Goal: Communication & Community: Answer question/provide support

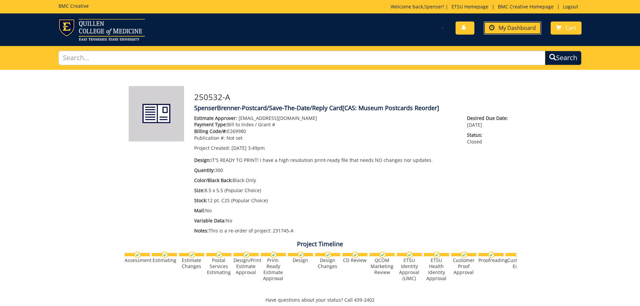
click at [520, 27] on span "My Dashboard" at bounding box center [516, 27] width 37 height 7
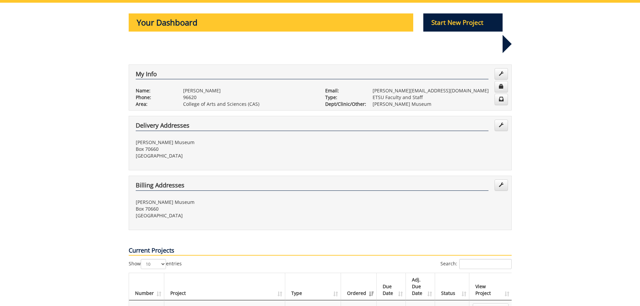
scroll to position [101, 0]
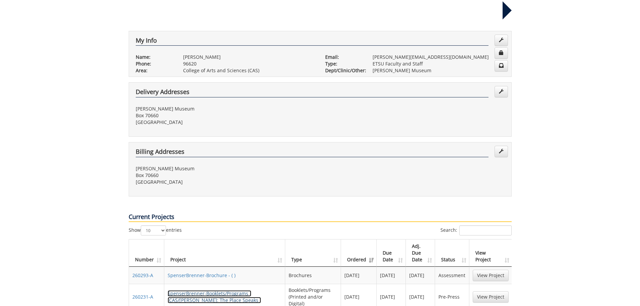
click at [216, 290] on link "SpenserBrenner-Booklets/Programs - (CAS/[PERSON_NAME]: The Place Speaks )" at bounding box center [214, 296] width 93 height 13
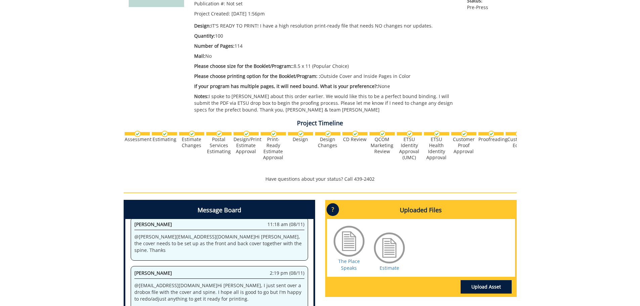
scroll to position [168, 0]
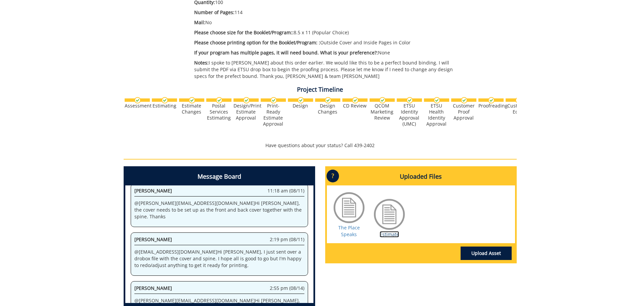
click at [390, 234] on link "Estimate" at bounding box center [388, 234] width 19 height 6
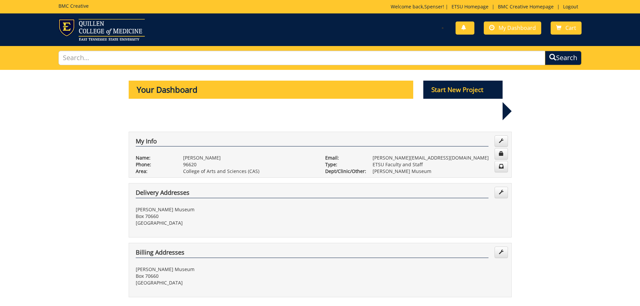
scroll to position [101, 0]
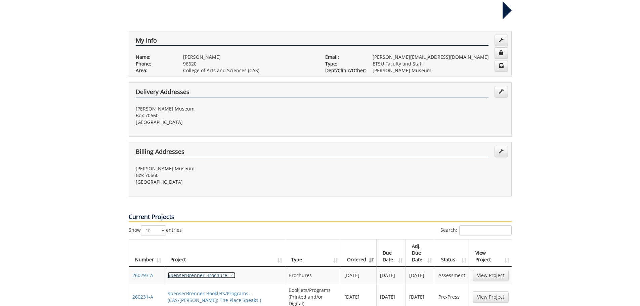
click at [211, 272] on link "SpenserBrenner-Brochure - ( )" at bounding box center [202, 275] width 68 height 6
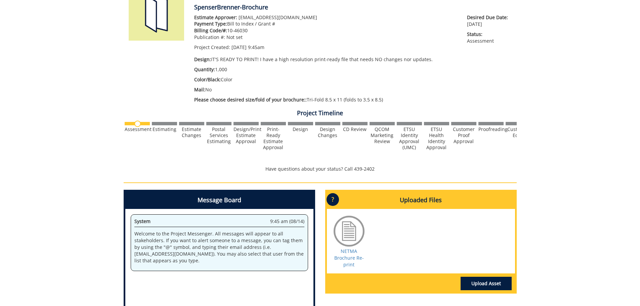
scroll to position [67, 0]
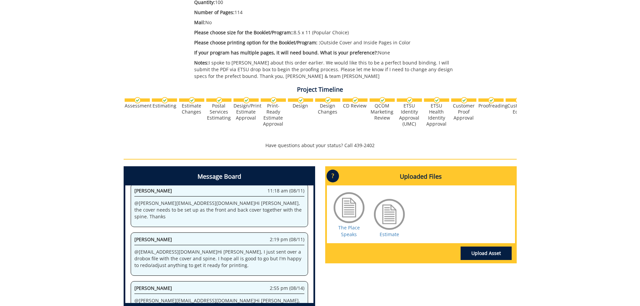
scroll to position [201, 0]
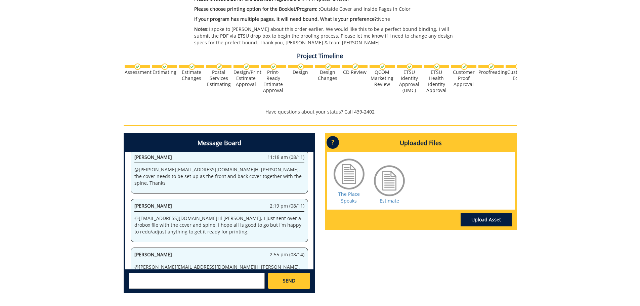
click at [206, 282] on textarea at bounding box center [197, 281] width 136 height 16
type textarea "H"
click at [253, 276] on textarea "@[EMAIL_ADDRESS][DOMAIN_NAME] I either missed it or didn't git it." at bounding box center [197, 281] width 136 height 16
drag, startPoint x: 139, startPoint y: 280, endPoint x: 139, endPoint y: 285, distance: 4.7
click at [139, 285] on textarea "@[EMAIL_ADDRESS][DOMAIN_NAME] I either missed it or didn't git it. I doblued ch…" at bounding box center [197, 281] width 136 height 16
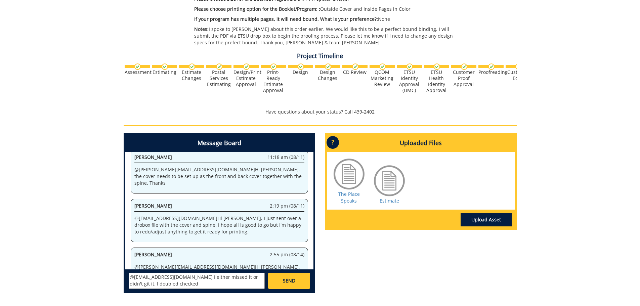
click at [198, 285] on textarea "@[EMAIL_ADDRESS][DOMAIN_NAME] I either missed it or didn't git it. I doubled ch…" at bounding box center [197, 281] width 136 height 16
click at [230, 290] on div "[PERSON_NAME] [EMAIL_ADDRESS][DOMAIN_NAME] [PERSON_NAME] [EMAIL_ADDRESS][DOMAIN…" at bounding box center [219, 280] width 188 height 22
click at [230, 284] on textarea "@[EMAIL_ADDRESS][DOMAIN_NAME] I either missed it or didn't git it. I doubled ch…" at bounding box center [197, 281] width 136 height 16
type textarea "@[EMAIL_ADDRESS][DOMAIN_NAME] I either missed it or didn't git it. I doubled ch…"
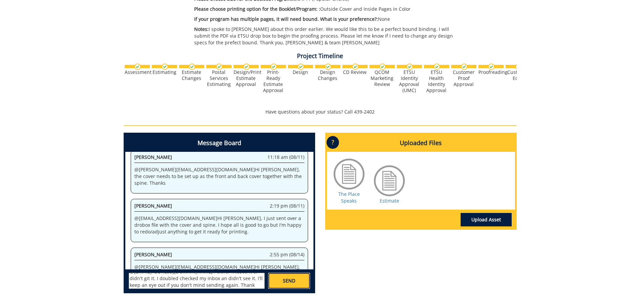
click at [291, 281] on span "SEND" at bounding box center [289, 280] width 12 height 7
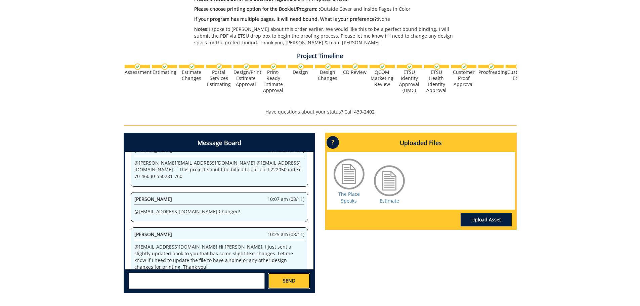
scroll to position [25371, 0]
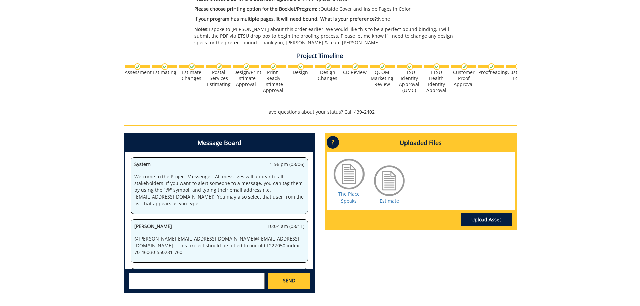
scroll to position [257, 0]
